Goal: Task Accomplishment & Management: Use online tool/utility

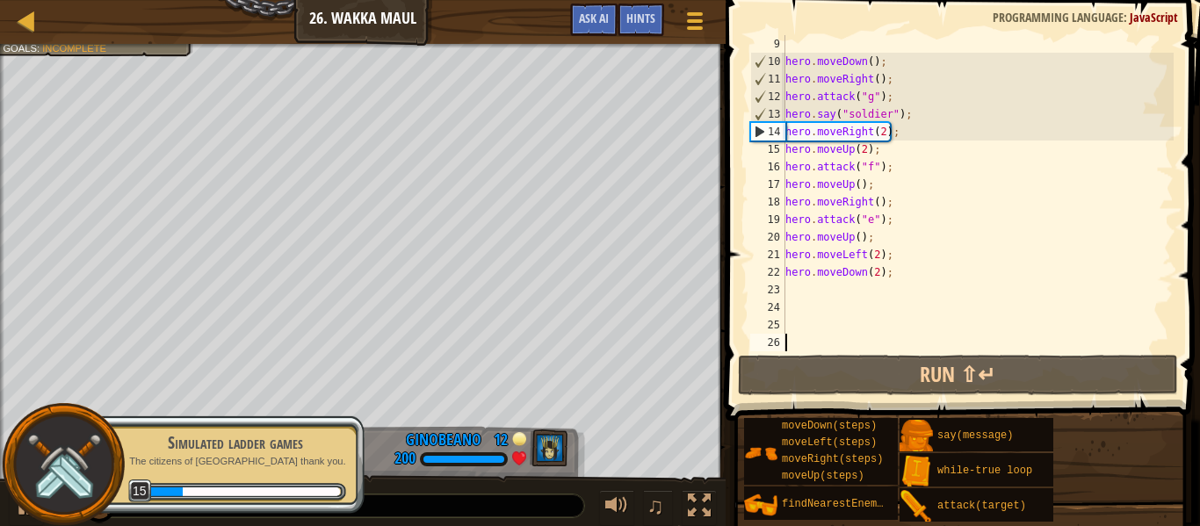
scroll to position [211, 0]
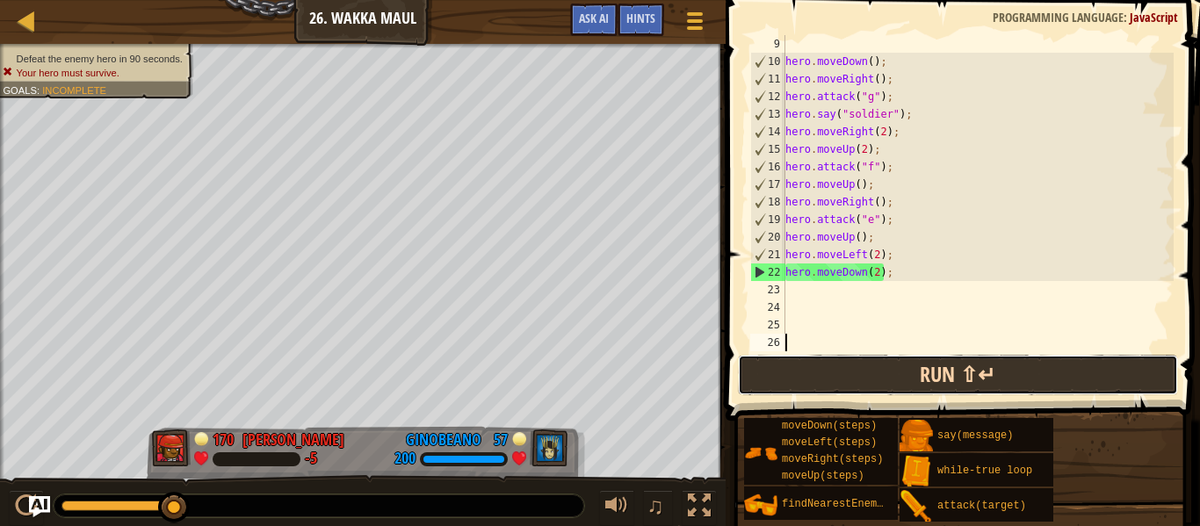
click at [842, 376] on button "Run ⇧↵" at bounding box center [958, 375] width 440 height 40
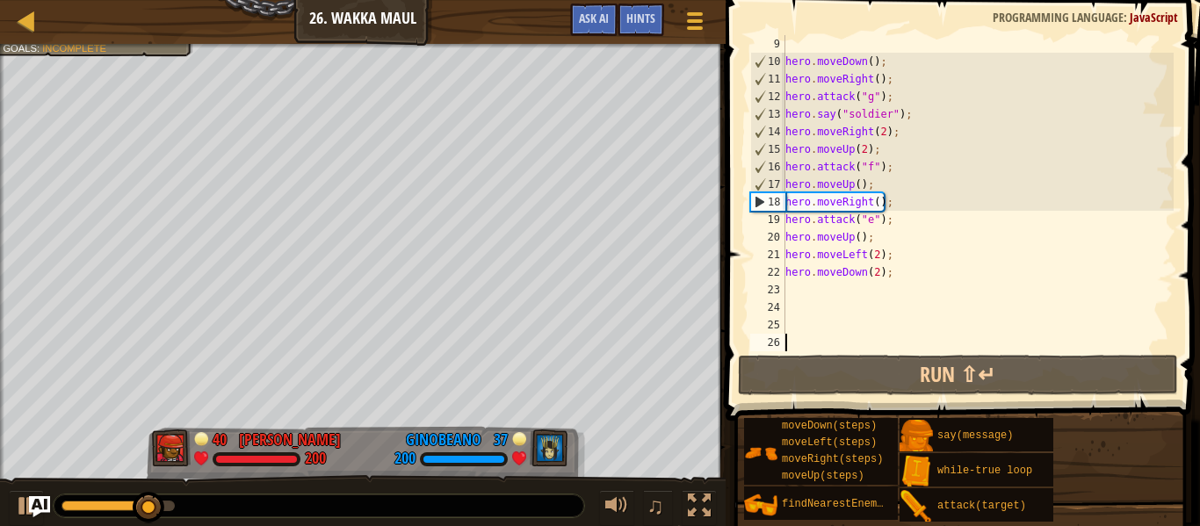
click at [881, 150] on div "hero . moveDown ( ) ; hero . moveRight ( ) ; hero . attack ( "g" ) ; hero . say…" at bounding box center [978, 210] width 392 height 351
type textarea "hero.moveUp(2);"
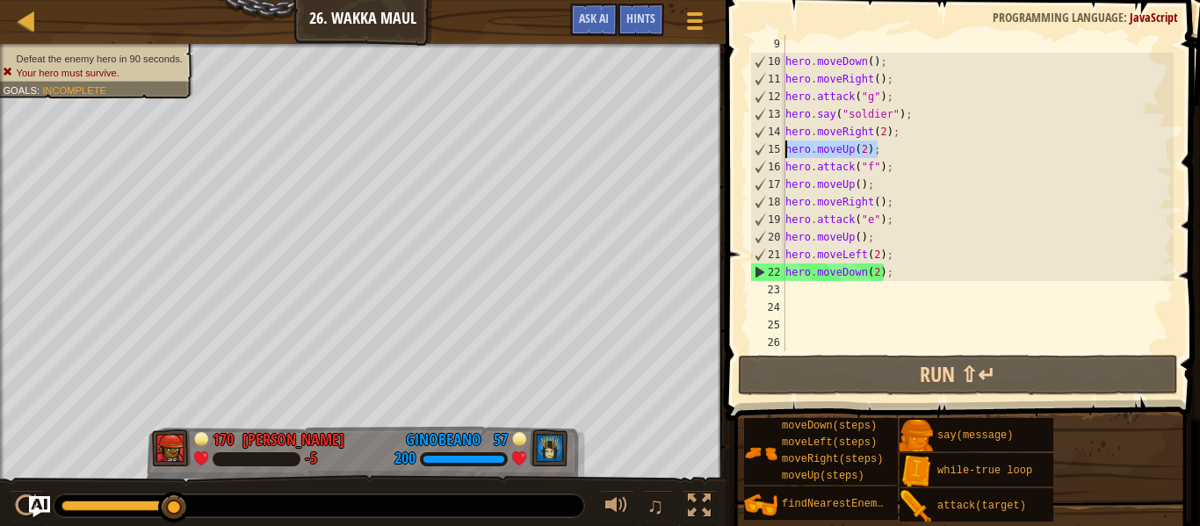
drag, startPoint x: 881, startPoint y: 150, endPoint x: 769, endPoint y: 152, distance: 112.5
click at [769, 152] on div "hero.moveUp(2); 9 10 11 12 13 14 15 16 17 18 19 20 21 22 23 24 25 26 hero . mov…" at bounding box center [960, 193] width 427 height 316
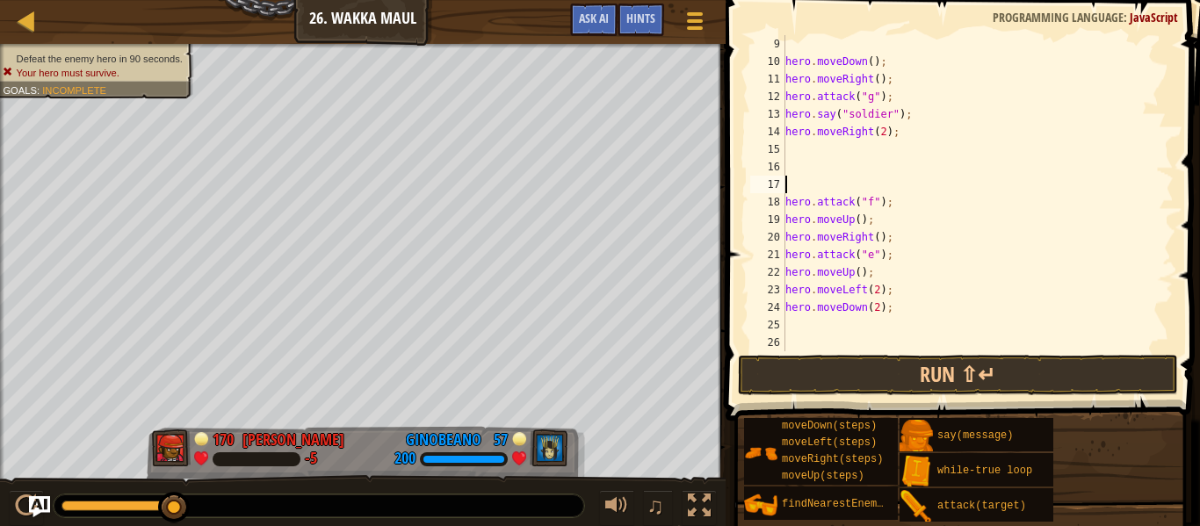
click at [806, 151] on div "hero . moveDown ( ) ; hero . moveRight ( ) ; hero . attack ( "g" ) ; hero . say…" at bounding box center [978, 210] width 392 height 351
click at [884, 135] on div "hero . moveDown ( ) ; hero . moveRight ( ) ; hero . attack ( "g" ) ; hero . say…" at bounding box center [978, 210] width 392 height 351
type textarea "hero.moveRight(5);"
click at [858, 157] on div "hero . moveDown ( ) ; hero . moveRight ( ) ; hero . attack ( "g" ) ; hero . say…" at bounding box center [978, 210] width 392 height 351
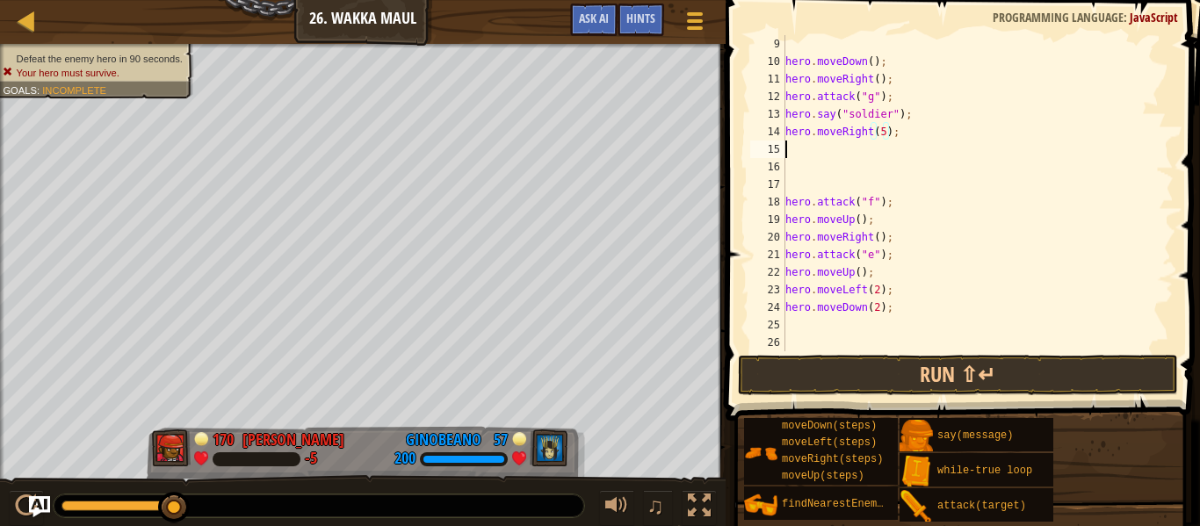
scroll to position [8, 0]
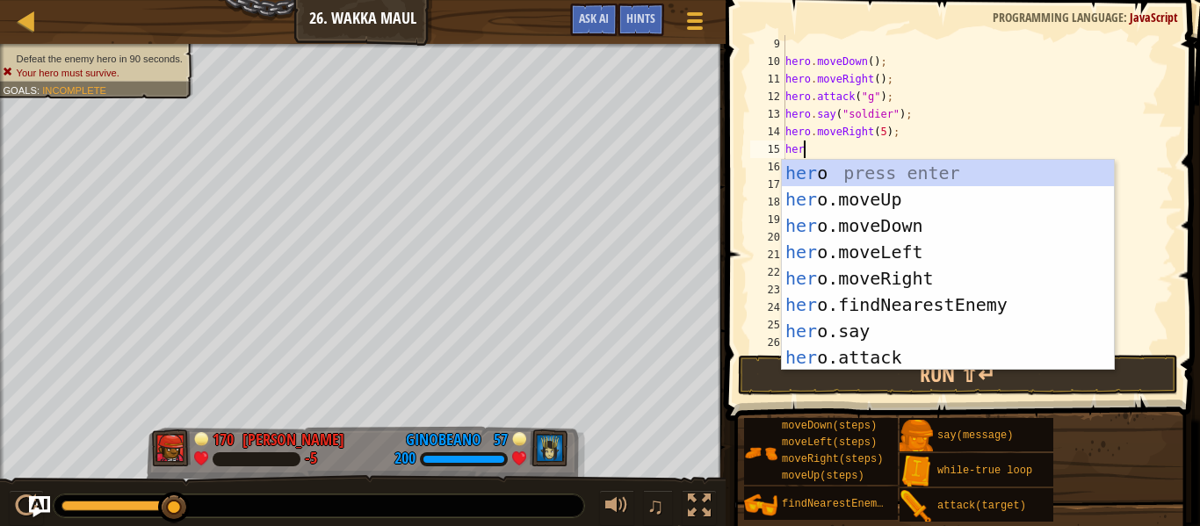
type textarea "hero"
click at [872, 187] on div "hero press enter hero .moveUp press enter hero .moveDown press enter hero .move…" at bounding box center [948, 292] width 332 height 264
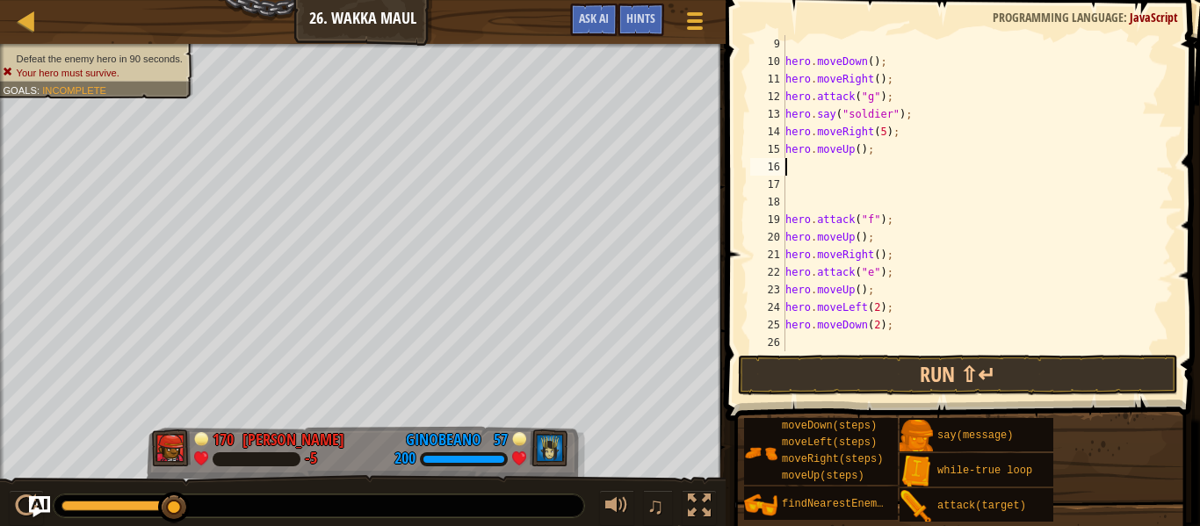
click at [860, 155] on div "hero . moveDown ( ) ; hero . moveRight ( ) ; hero . attack ( "g" ) ; hero . say…" at bounding box center [978, 210] width 392 height 351
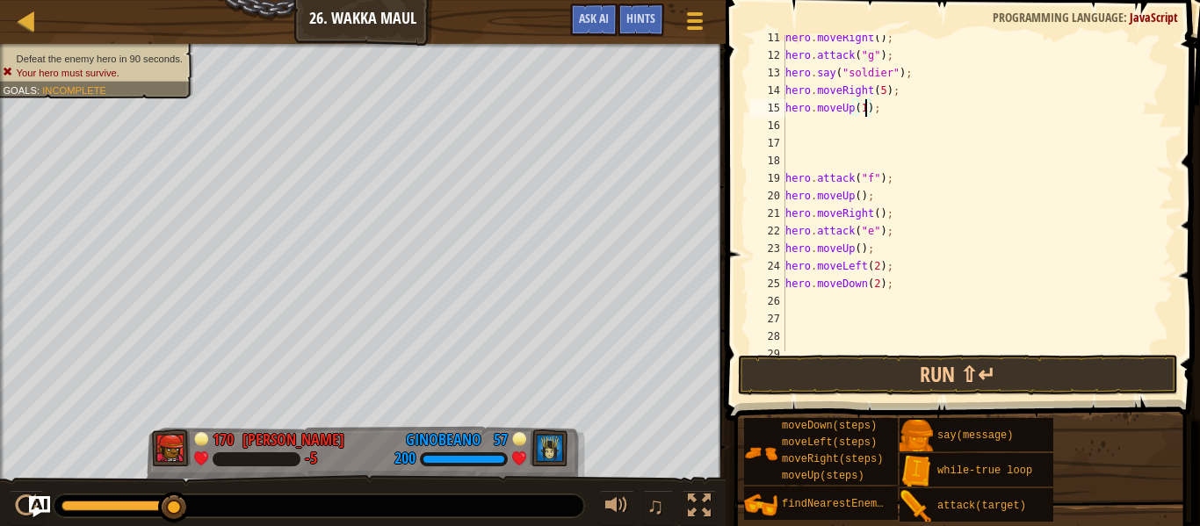
scroll to position [253, 0]
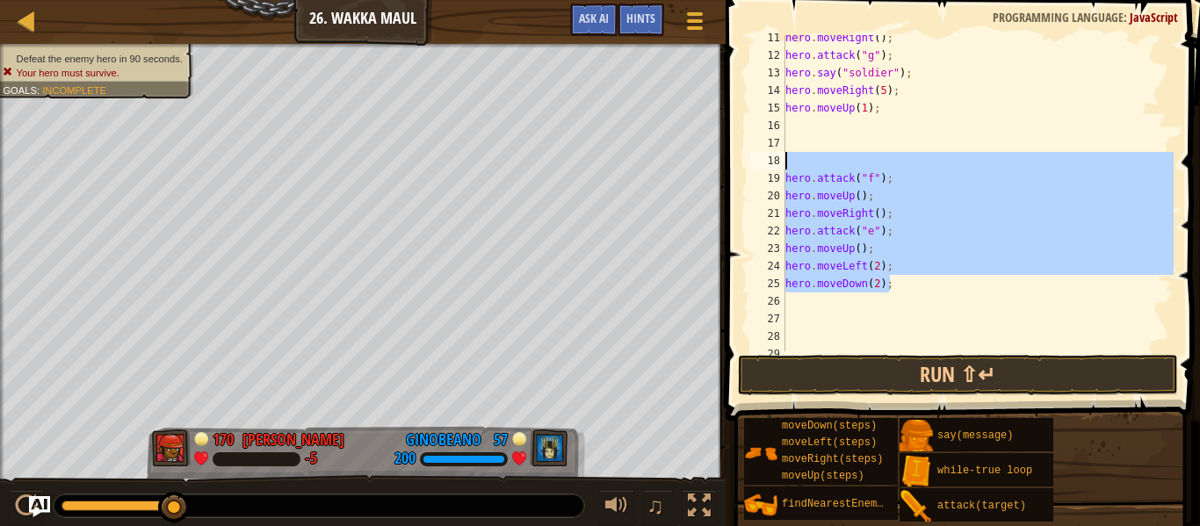
drag, startPoint x: 904, startPoint y: 287, endPoint x: 772, endPoint y: 170, distance: 176.7
click at [772, 170] on div "hero.moveUp(1); 11 12 13 14 15 16 17 18 19 20 21 22 23 24 25 26 27 28 29 hero .…" at bounding box center [960, 193] width 427 height 316
type textarea "hero.attack("f"); hero.moveUp();"
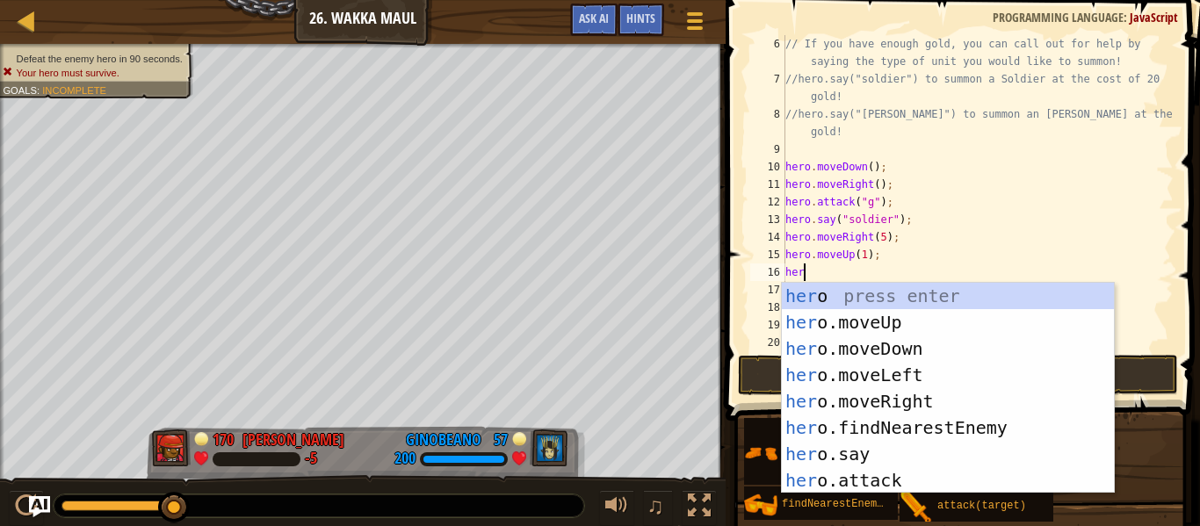
scroll to position [8, 3]
click at [855, 480] on div "hero press enter hero .moveUp press enter hero .moveDown press enter hero .move…" at bounding box center [948, 415] width 332 height 264
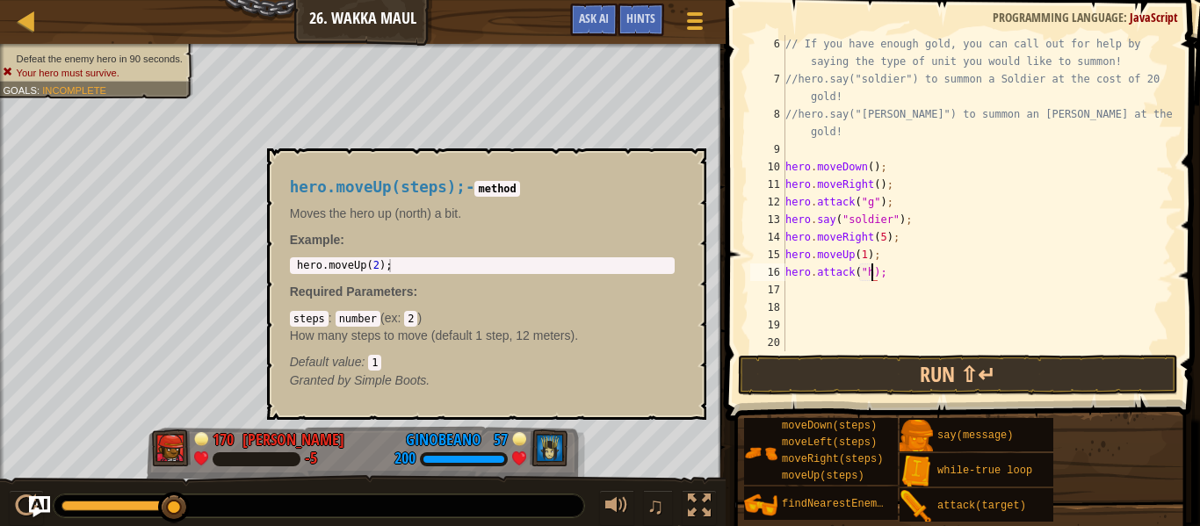
type textarea "hero.attack("h");"
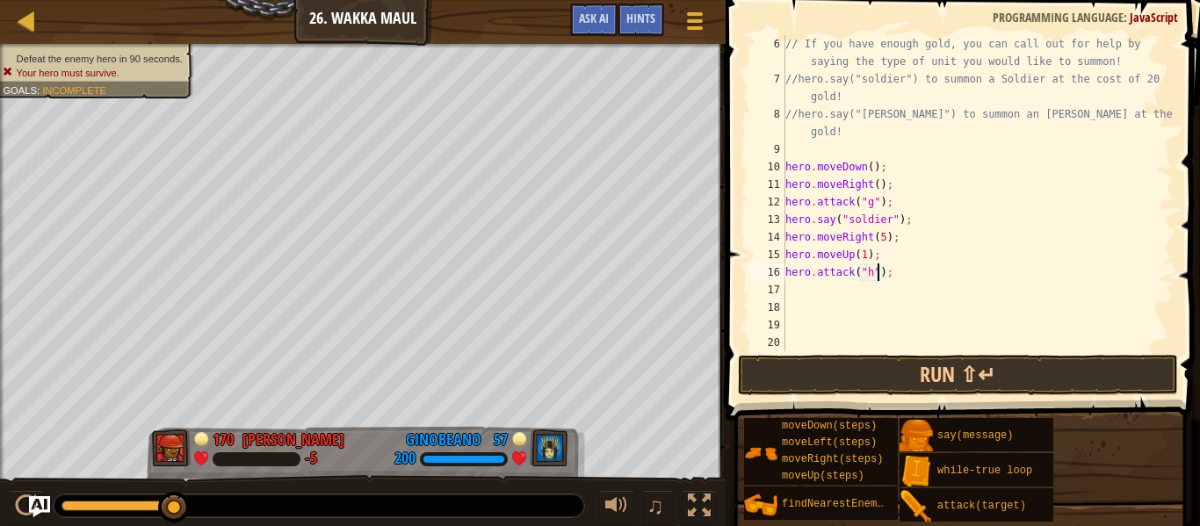
click at [842, 291] on div "// If you have enough gold, you can call out for help by saying the type of uni…" at bounding box center [978, 219] width 392 height 369
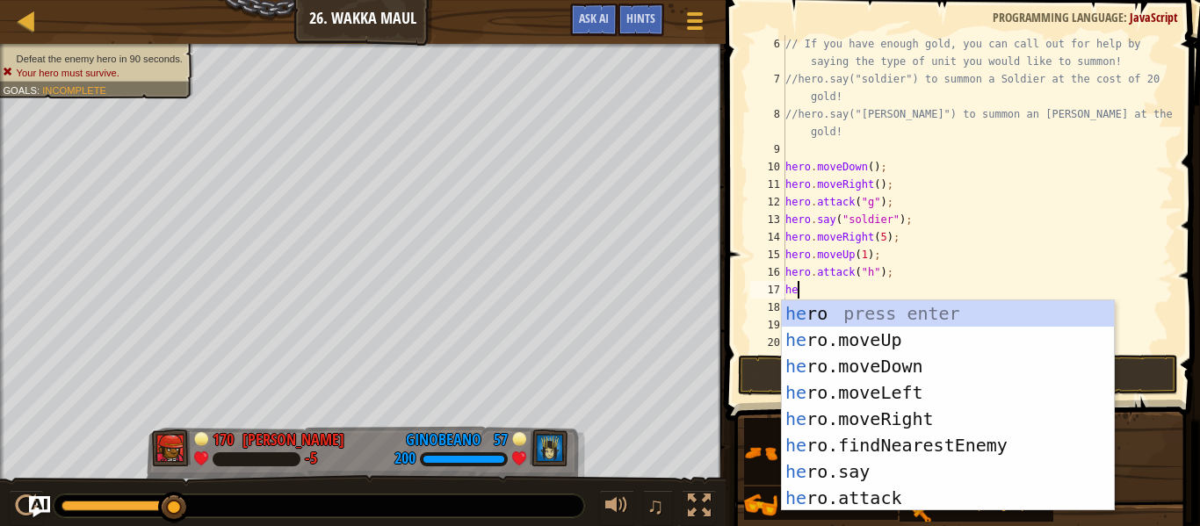
scroll to position [8, 3]
click at [864, 490] on div "hero press enter hero .moveUp press enter hero .moveDown press enter hero .move…" at bounding box center [948, 432] width 332 height 264
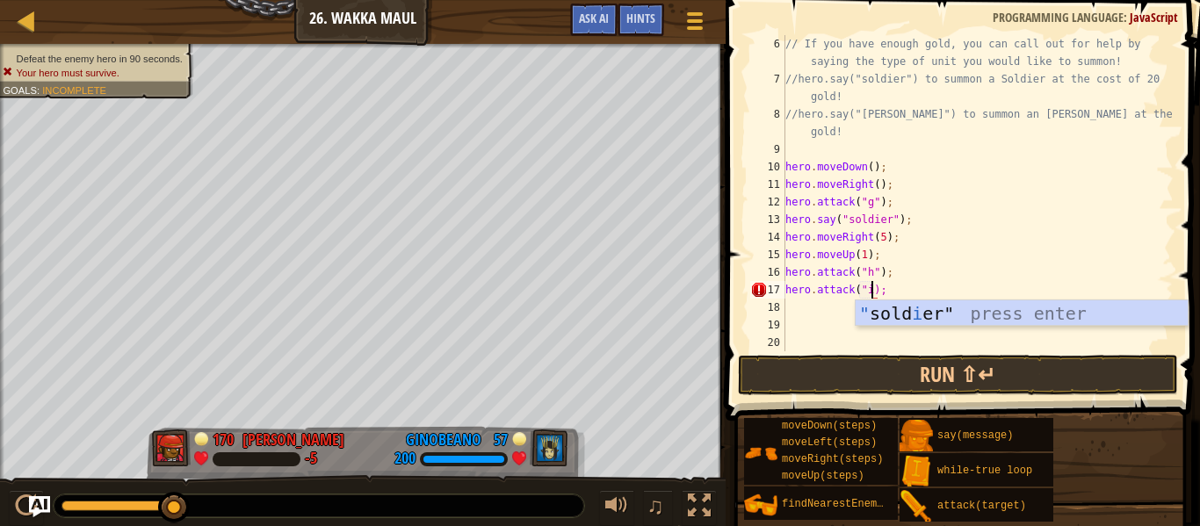
type textarea "hero.attack("i");"
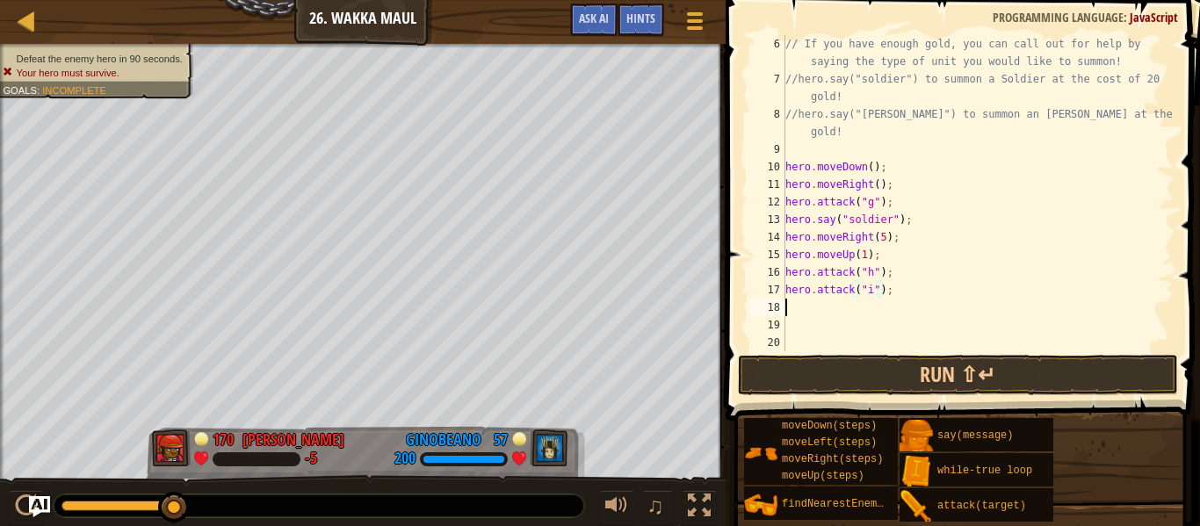
click at [812, 306] on div "// If you have enough gold, you can call out for help by saying the type of uni…" at bounding box center [978, 219] width 392 height 369
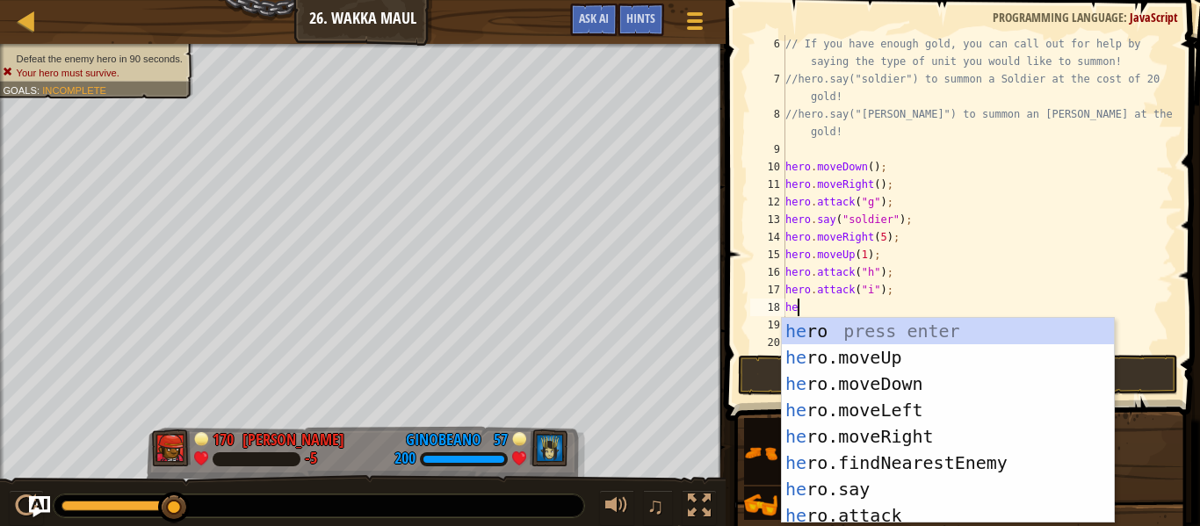
type textarea "hero"
click at [826, 358] on div "hero press enter hero .moveUp press enter hero .moveDown press enter hero .move…" at bounding box center [948, 447] width 332 height 258
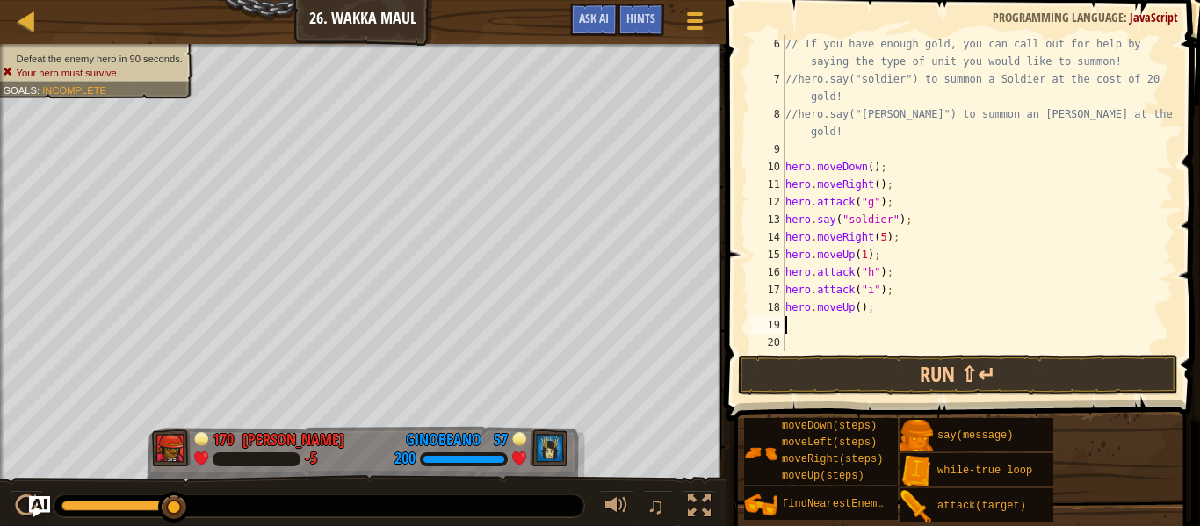
scroll to position [8, 0]
click at [858, 305] on div "// If you have enough gold, you can call out for help by saying the type of uni…" at bounding box center [978, 219] width 392 height 369
type textarea "hero.moveUp(3);"
click at [864, 320] on div "// If you have enough gold, you can call out for help by saying the type of uni…" at bounding box center [978, 219] width 392 height 369
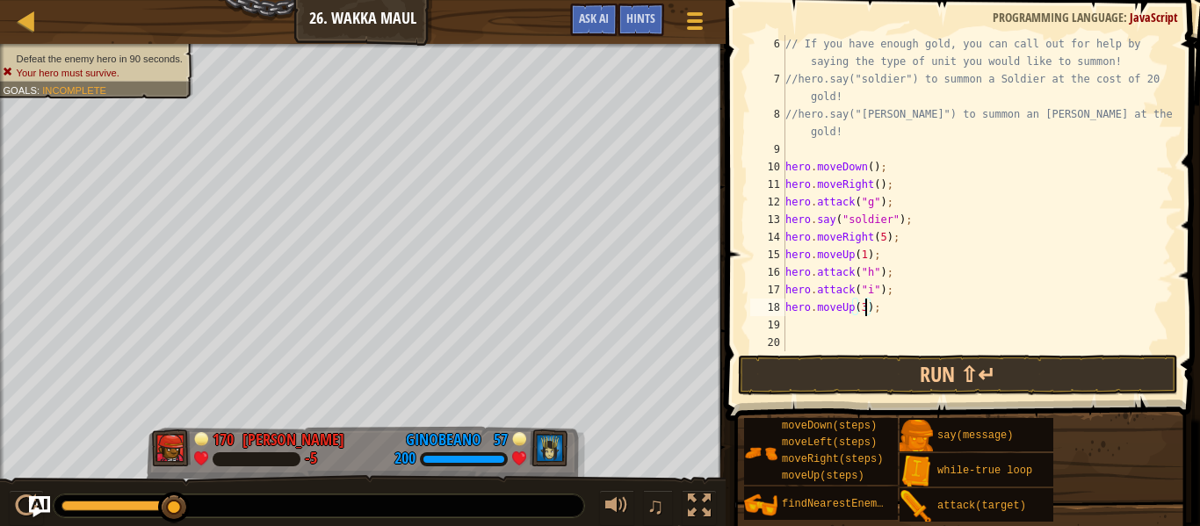
scroll to position [8, 0]
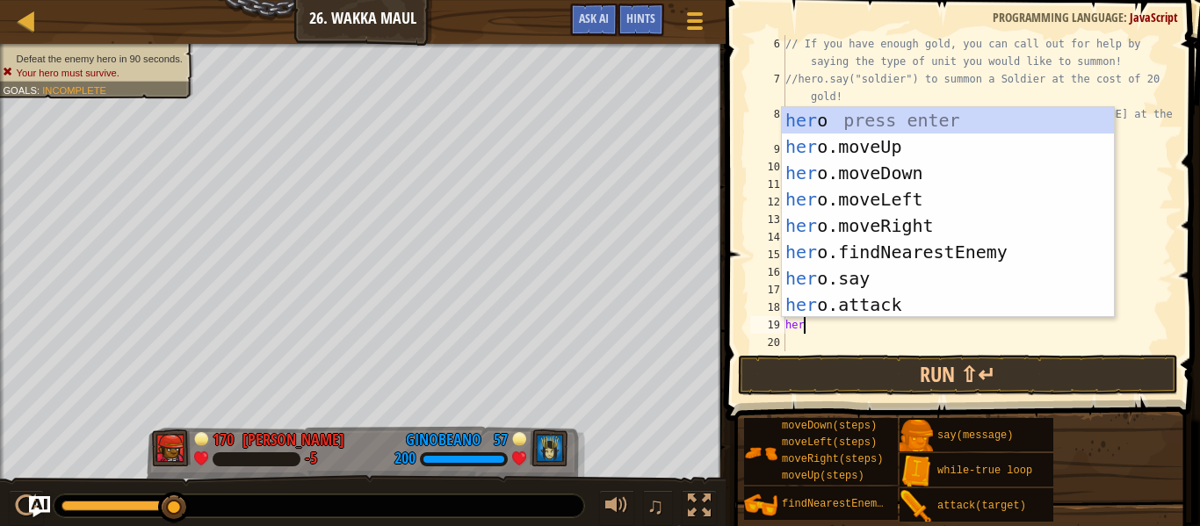
type textarea "hero"
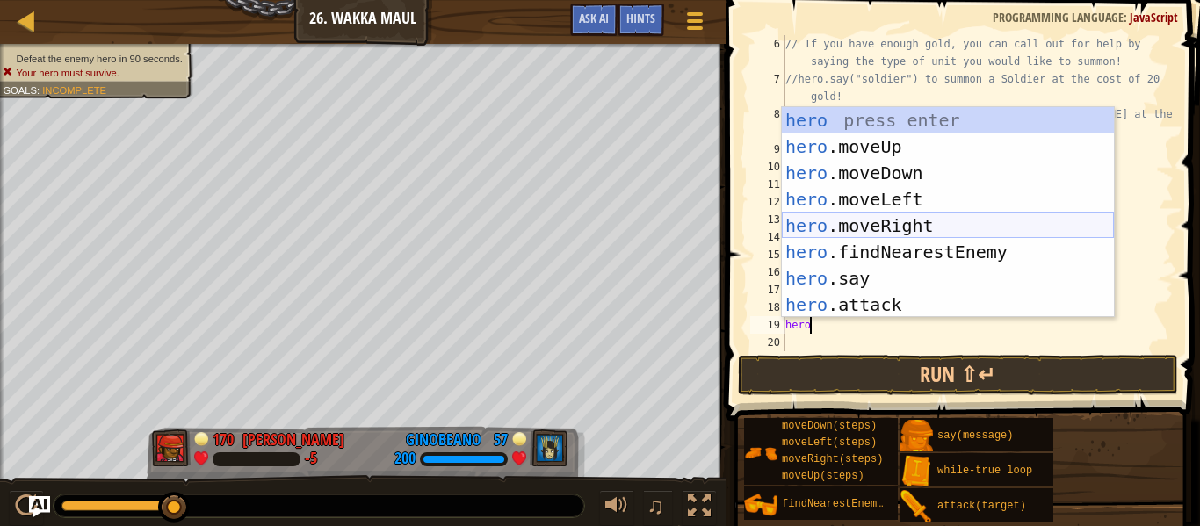
click at [848, 225] on div "hero press enter hero .moveUp press enter hero .moveDown press enter hero .move…" at bounding box center [948, 239] width 332 height 264
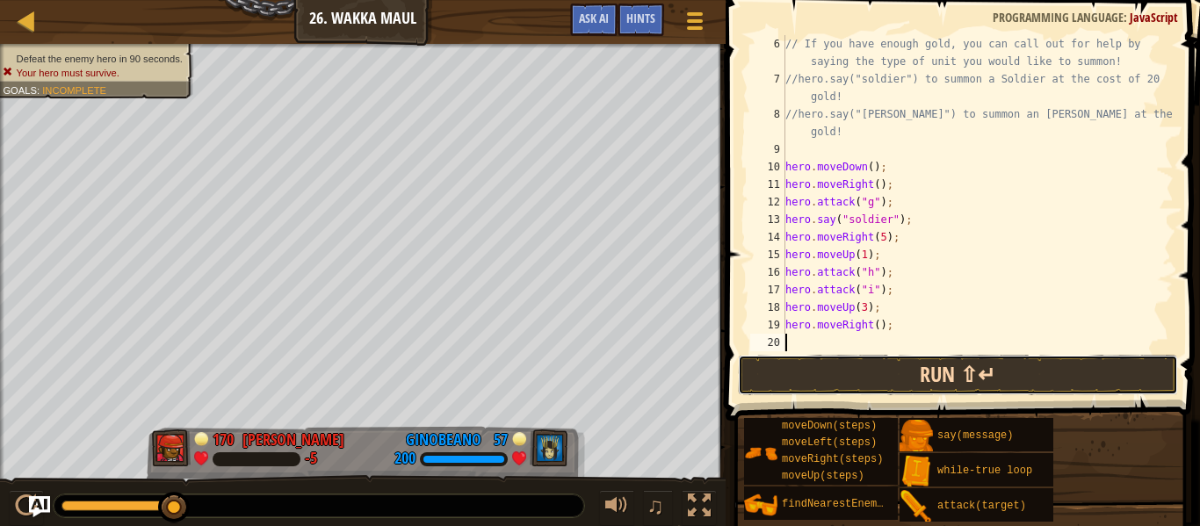
click at [872, 370] on button "Run ⇧↵" at bounding box center [958, 375] width 440 height 40
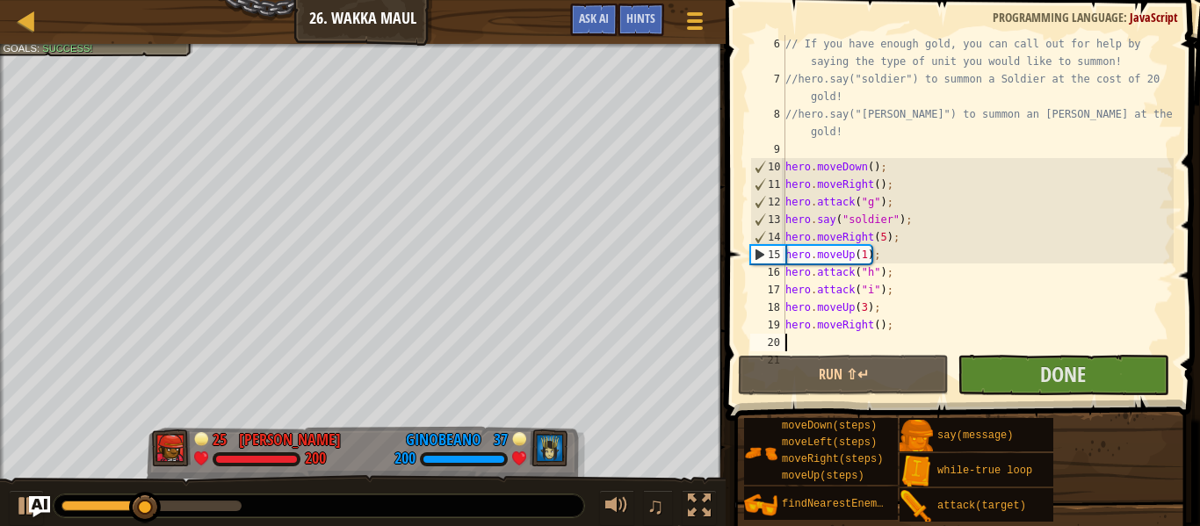
click at [884, 238] on div "// If you have enough gold, you can call out for help by saying the type of uni…" at bounding box center [978, 219] width 392 height 369
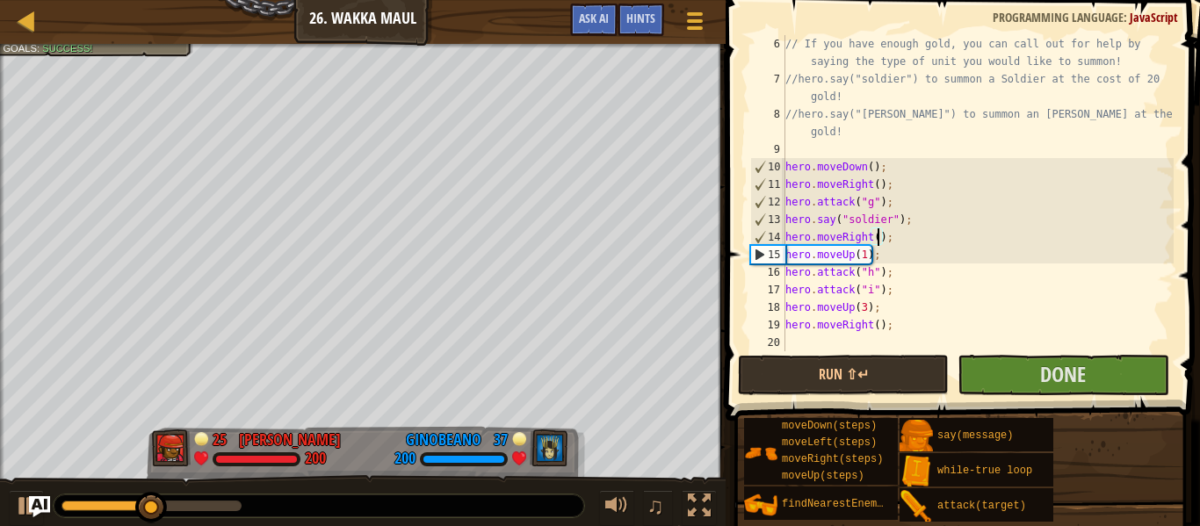
scroll to position [8, 14]
type textarea "hero.moveRight(4);"
click at [811, 382] on button "Run ⇧↵" at bounding box center [843, 375] width 211 height 40
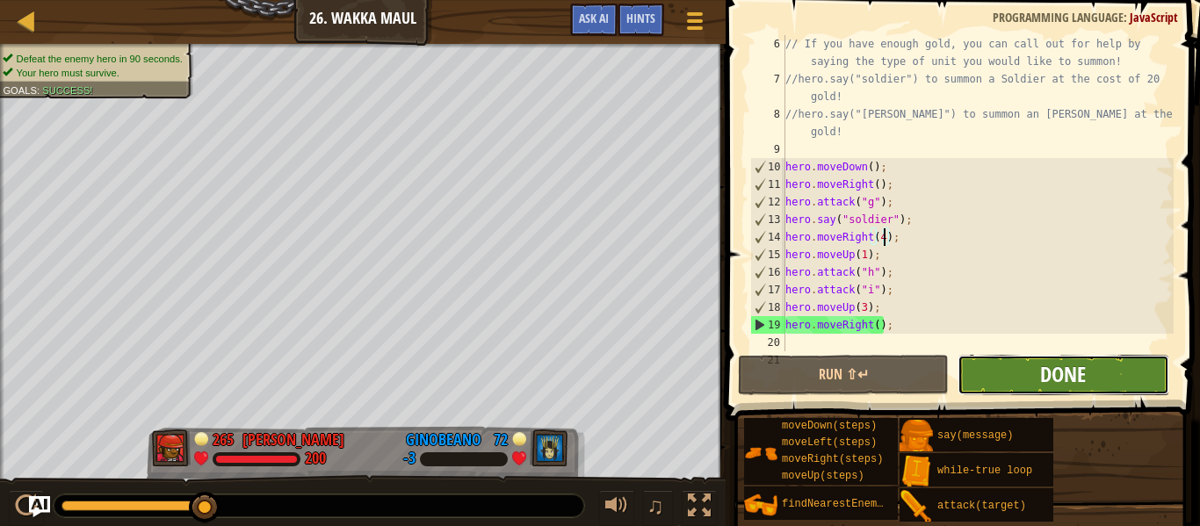
click at [1040, 369] on span "Done" at bounding box center [1063, 374] width 46 height 28
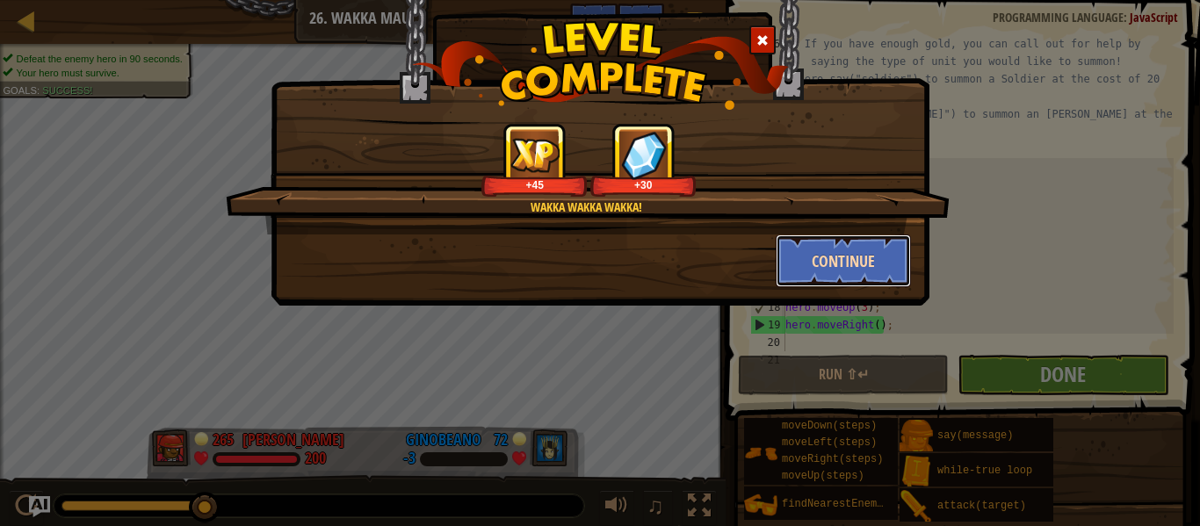
click at [834, 271] on button "Continue" at bounding box center [844, 261] width 136 height 53
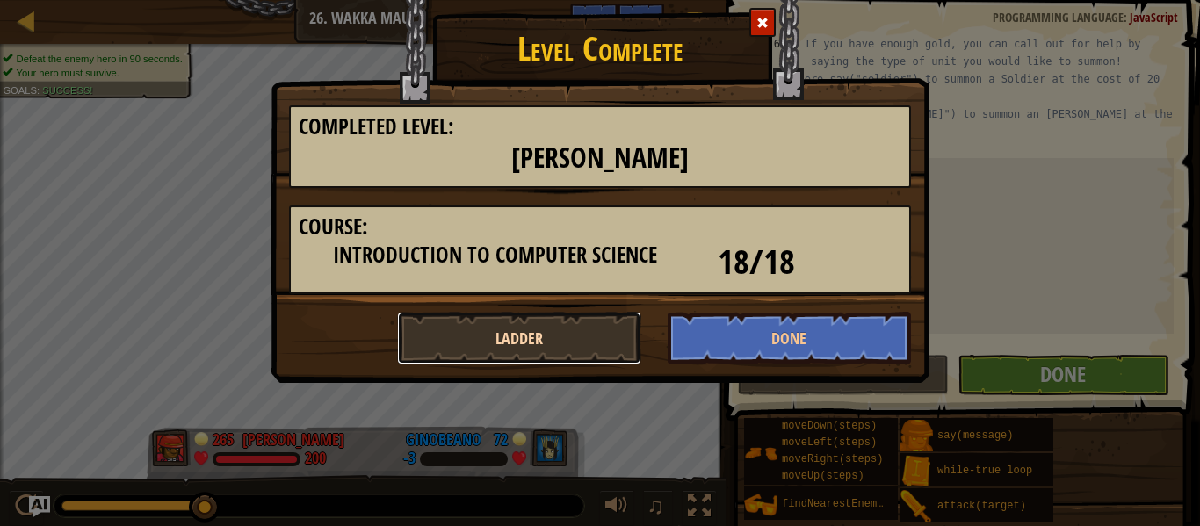
click at [598, 343] on button "Ladder" at bounding box center [519, 338] width 244 height 53
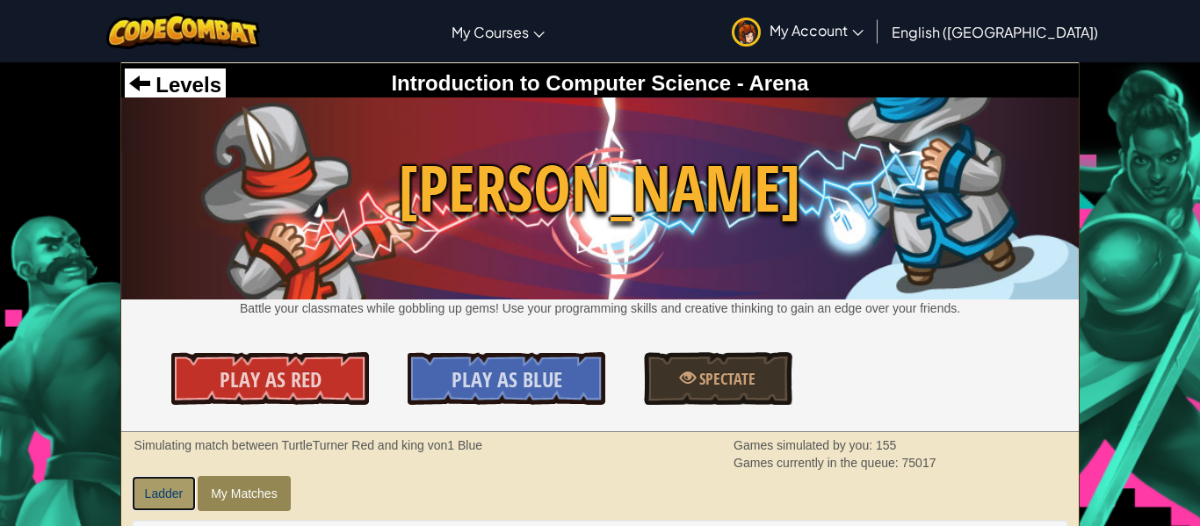
click at [156, 497] on link "Ladder" at bounding box center [164, 493] width 65 height 35
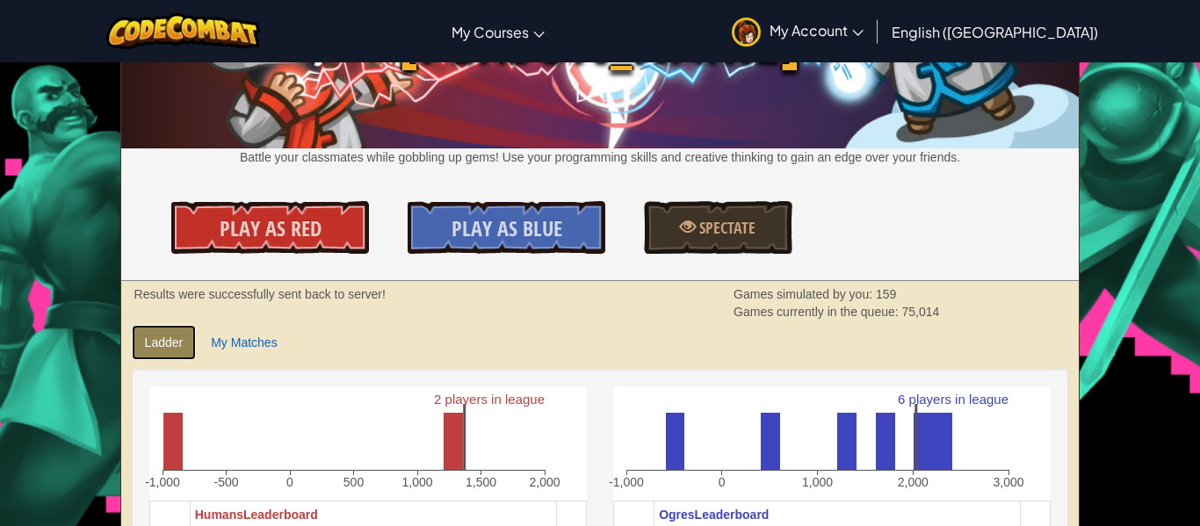
scroll to position [148, 0]
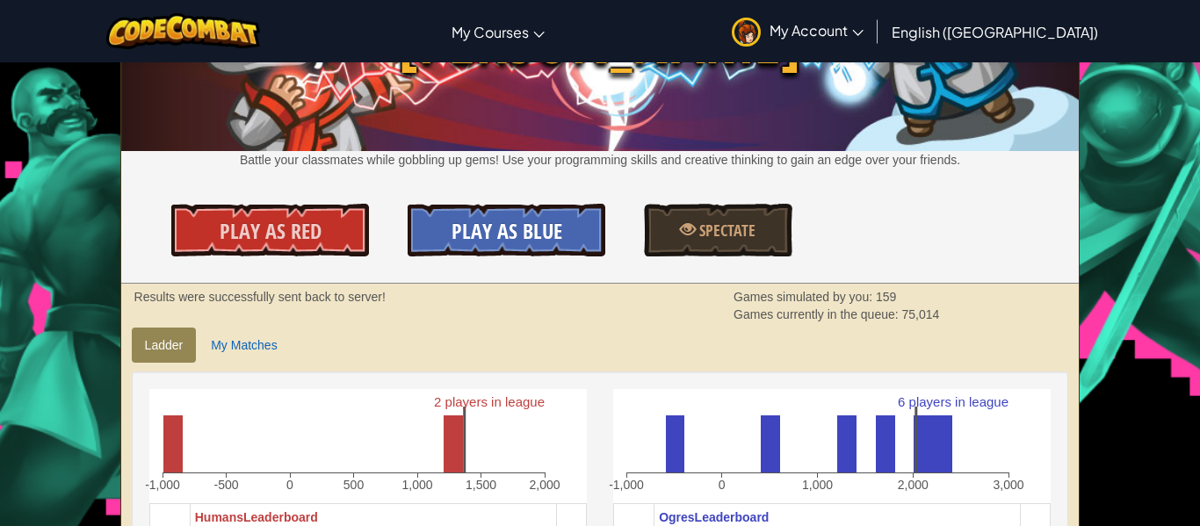
click at [509, 233] on span "Play As Blue" at bounding box center [507, 231] width 111 height 28
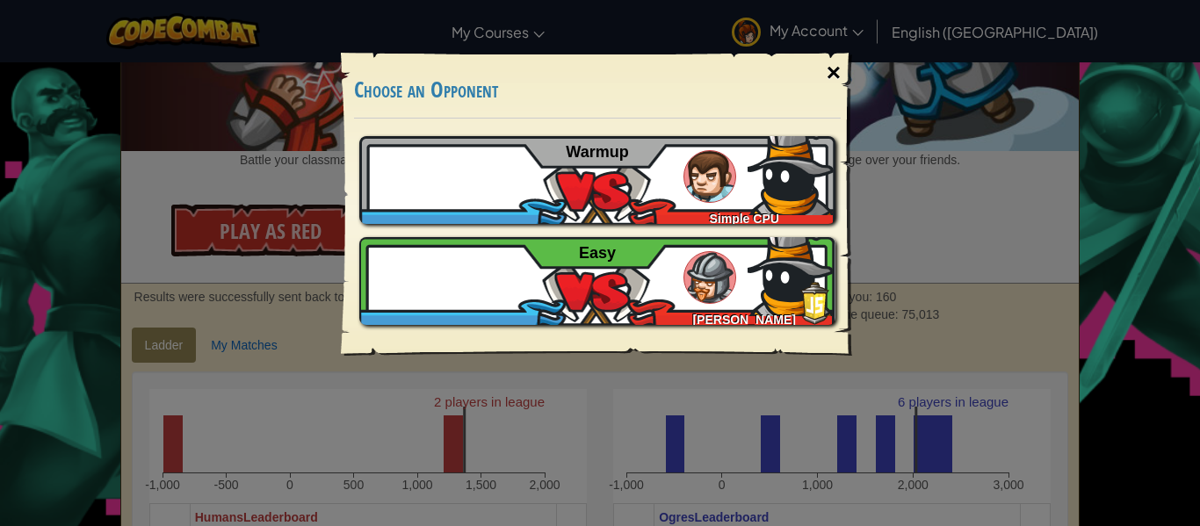
click at [830, 79] on div "×" at bounding box center [833, 72] width 40 height 51
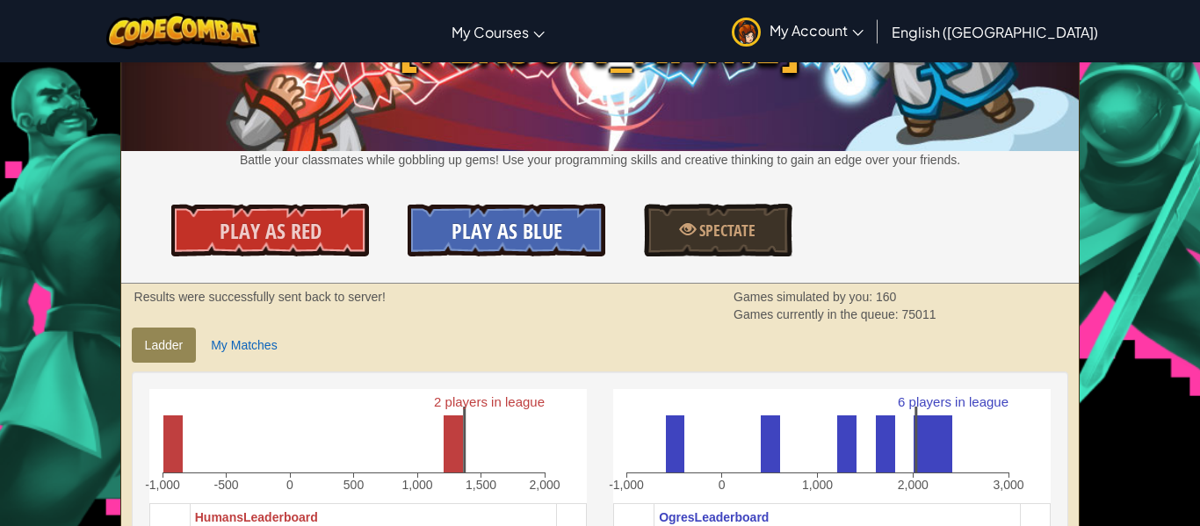
click at [479, 237] on span "Play As Blue" at bounding box center [507, 231] width 111 height 28
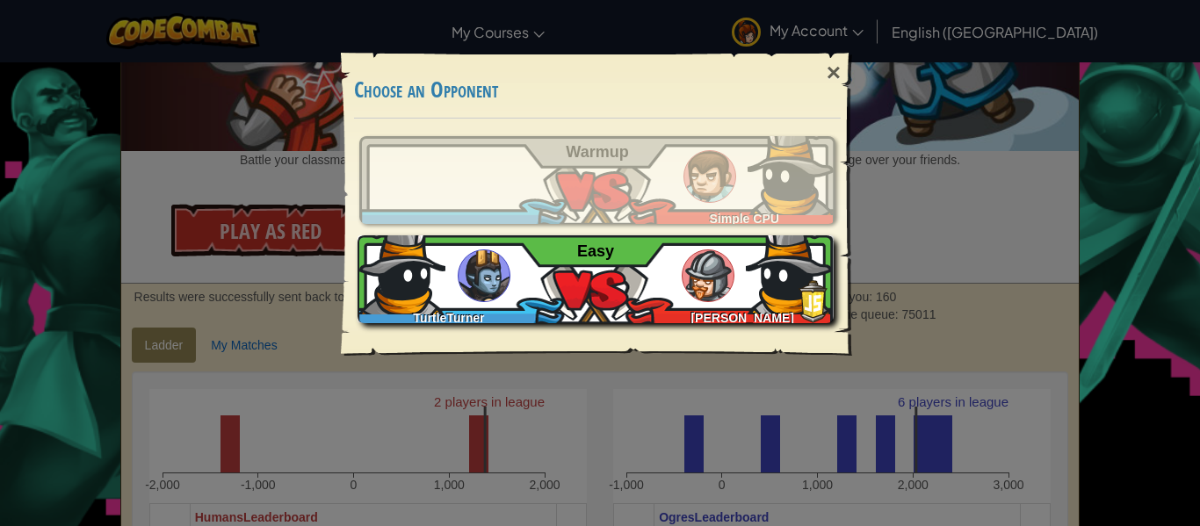
click at [734, 272] on img at bounding box center [708, 275] width 53 height 53
